Goal: Communication & Community: Share content

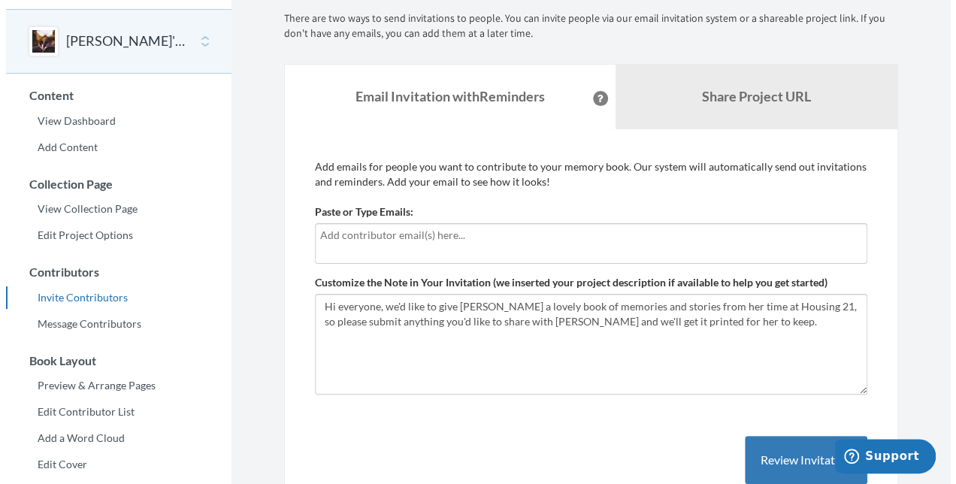
scroll to position [75, 0]
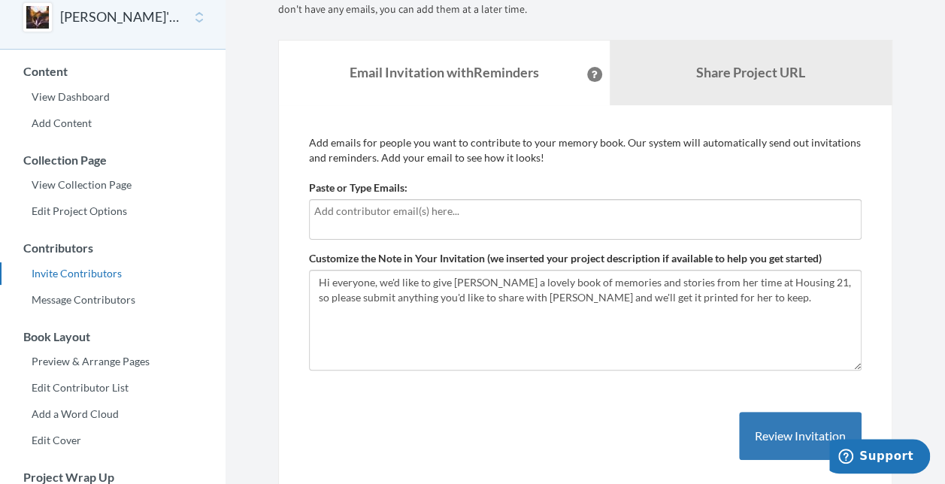
click at [350, 210] on input "text" at bounding box center [585, 211] width 542 height 17
type input "[EMAIL_ADDRESS][PERSON_NAME][DOMAIN_NAME]"
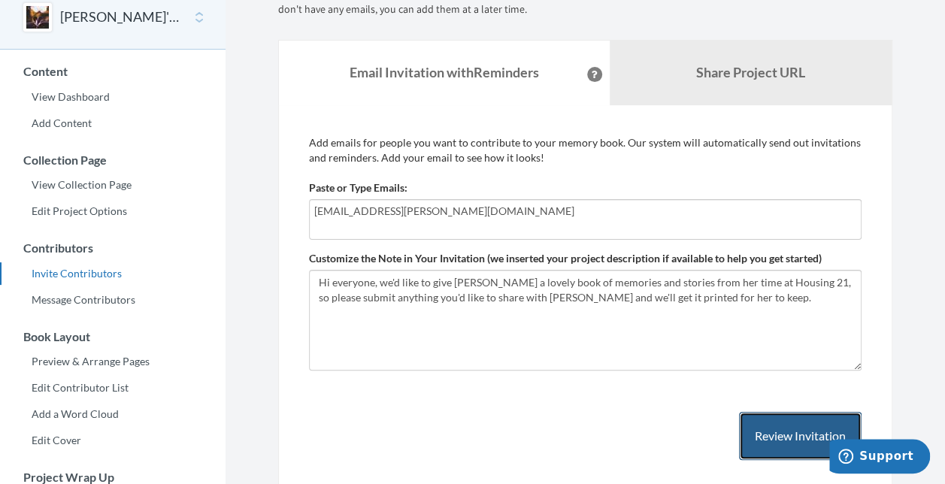
click at [809, 436] on button "Review Invitation" at bounding box center [800, 436] width 123 height 49
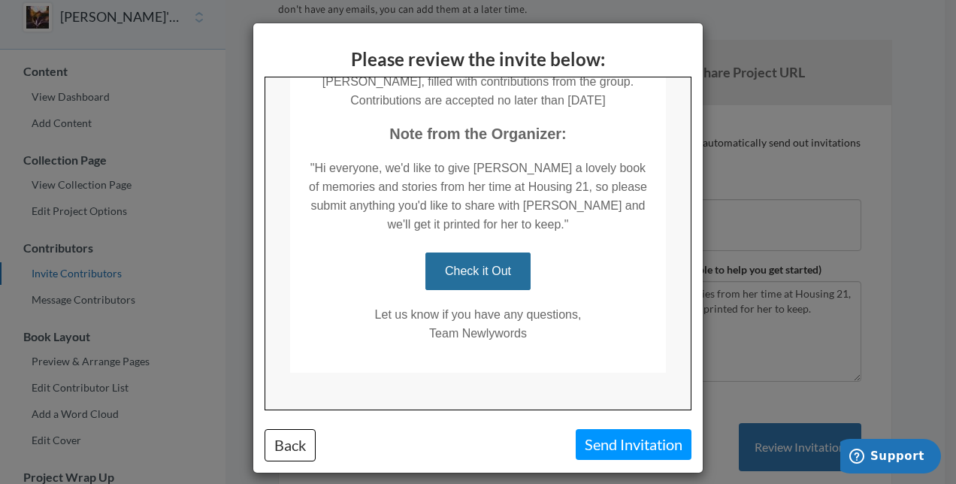
scroll to position [295, 0]
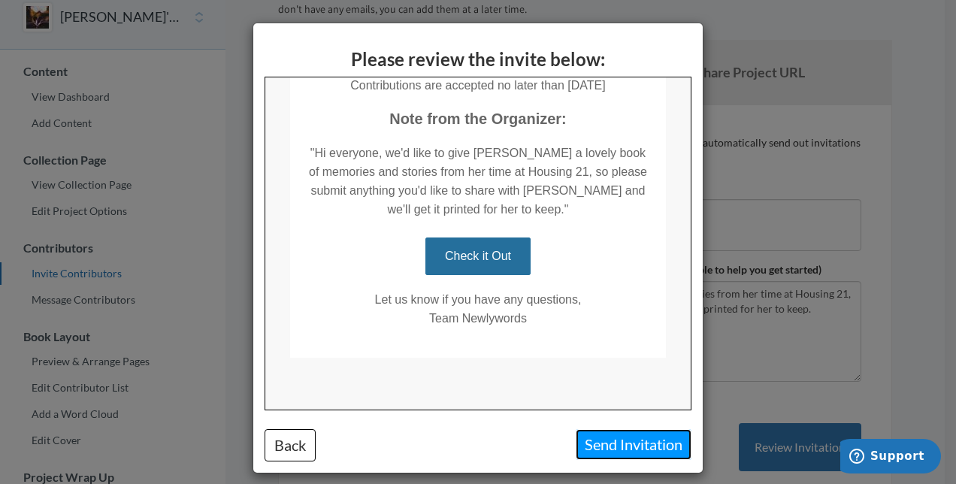
click at [599, 446] on button "Send Invitation" at bounding box center [634, 444] width 116 height 31
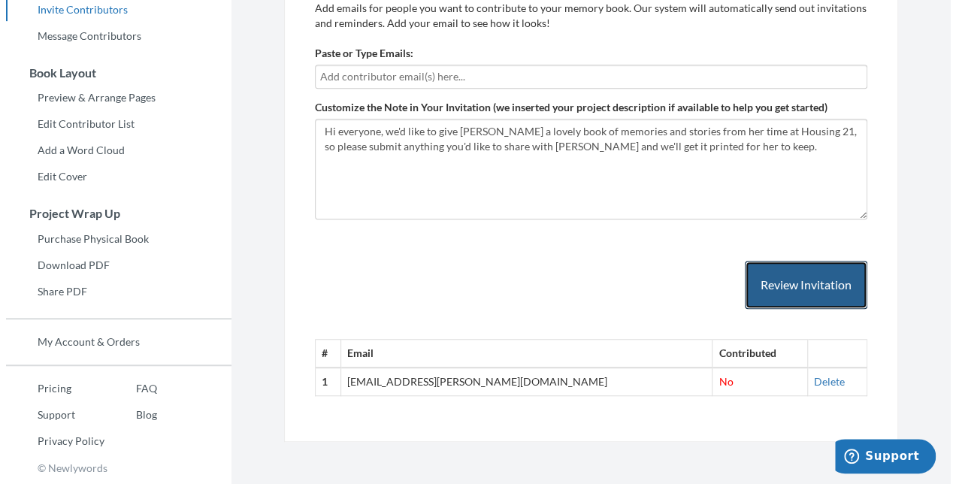
scroll to position [0, 0]
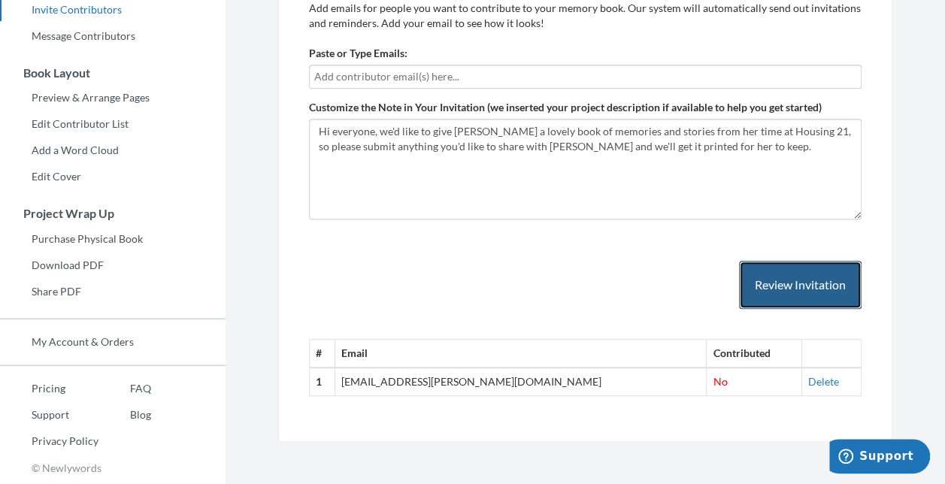
click at [776, 280] on button "Review Invitation" at bounding box center [800, 285] width 123 height 49
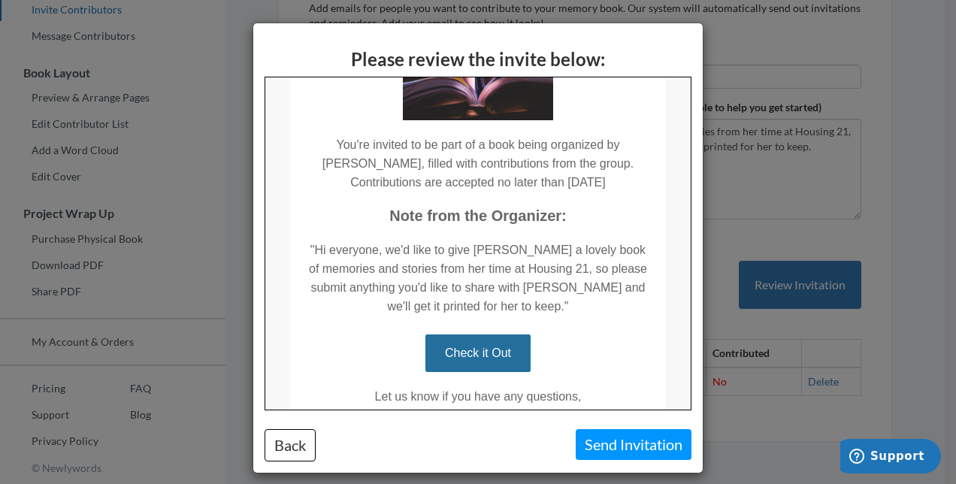
scroll to position [225, 0]
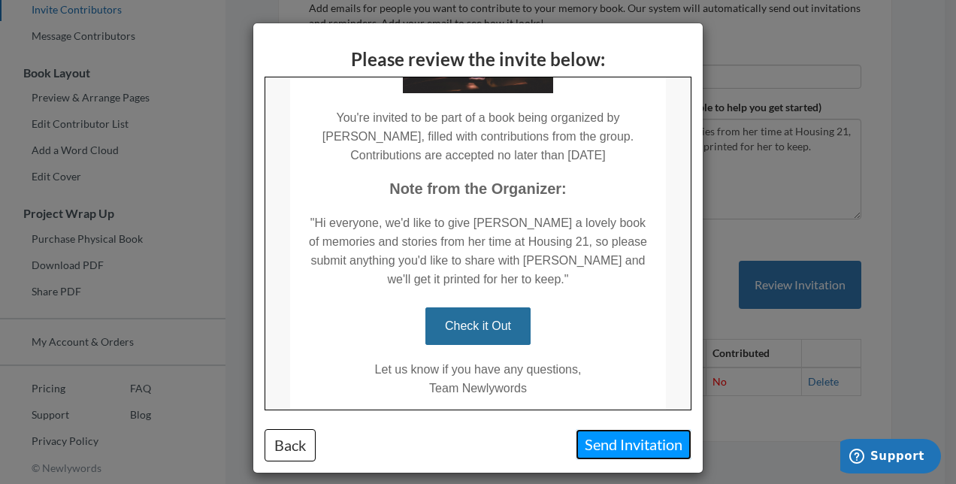
click at [625, 440] on button "Send Invitation" at bounding box center [634, 444] width 116 height 31
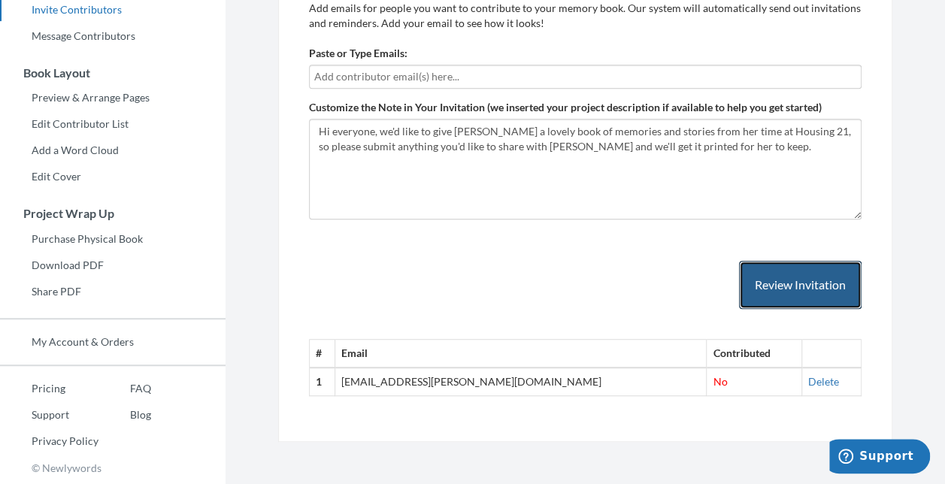
scroll to position [113, 0]
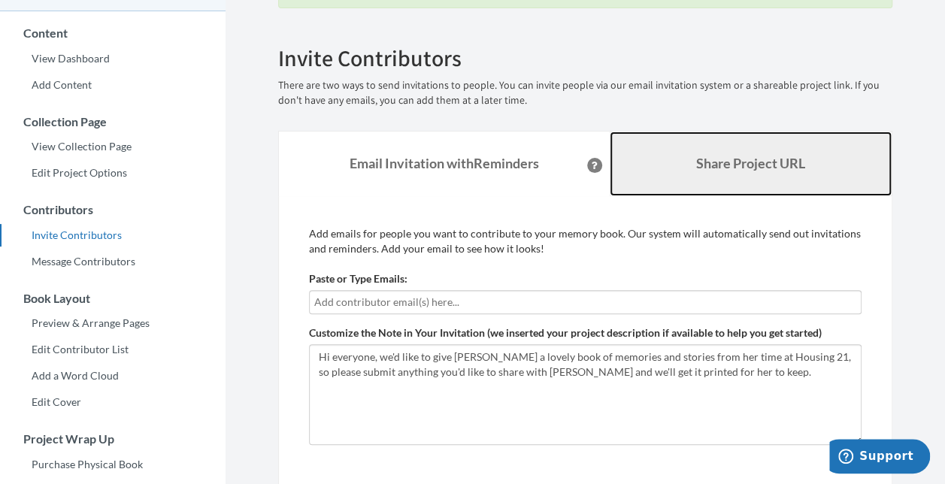
click at [782, 158] on b "Share Project URL" at bounding box center [750, 163] width 109 height 17
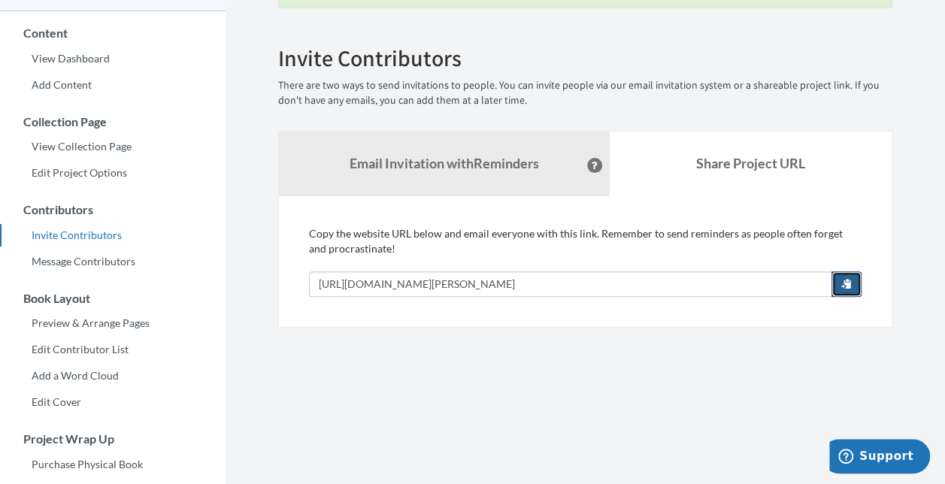
click at [848, 280] on span "button" at bounding box center [846, 283] width 11 height 11
click at [849, 280] on span "button" at bounding box center [846, 283] width 11 height 11
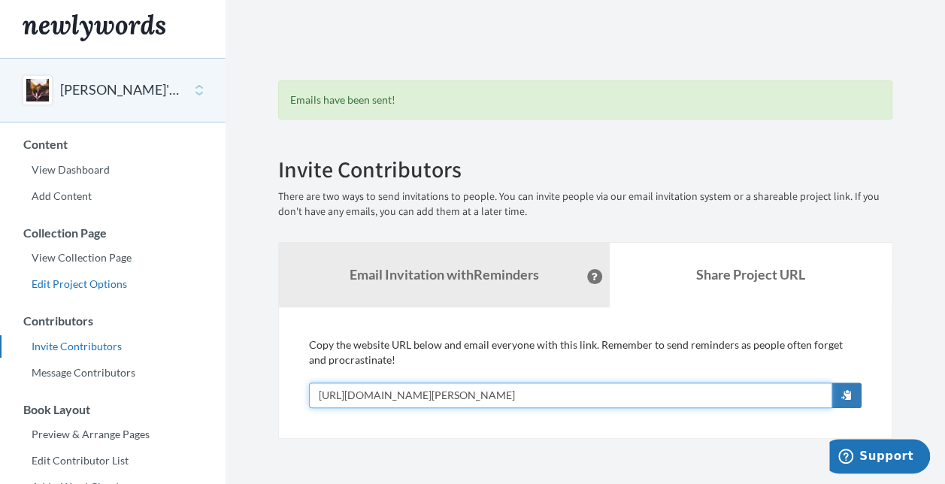
scroll to position [0, 0]
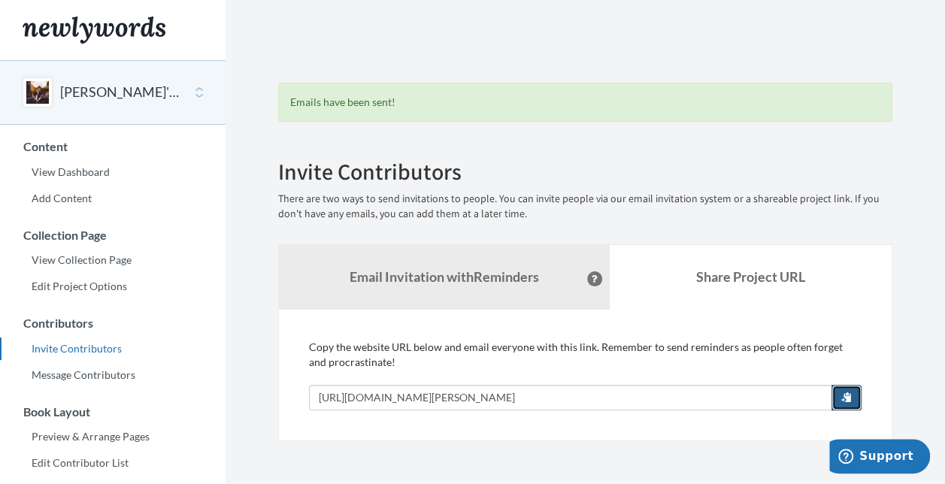
click at [860, 398] on button "button" at bounding box center [846, 398] width 30 height 26
click at [106, 174] on link "View Dashboard" at bounding box center [112, 172] width 225 height 23
